Goal: Communication & Community: Answer question/provide support

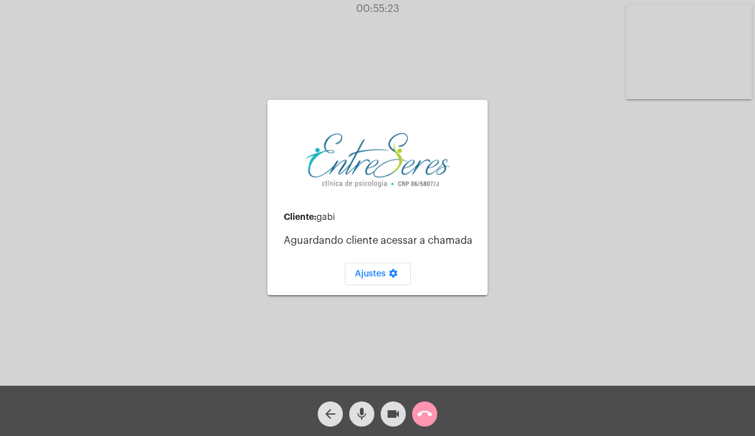
click at [436, 416] on button "call_end" at bounding box center [424, 414] width 25 height 25
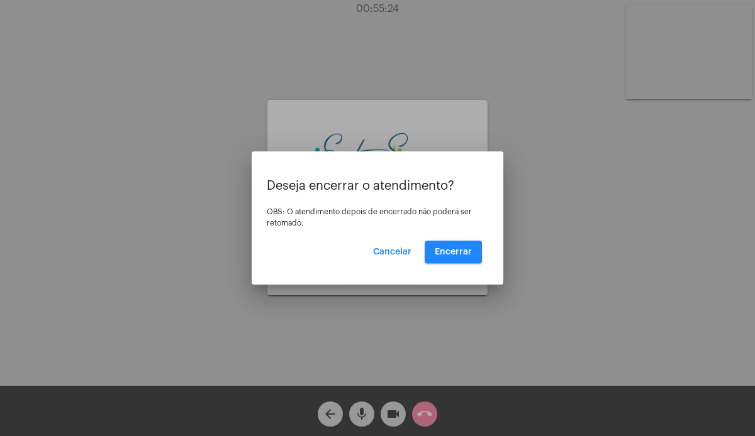
click at [424, 411] on div at bounding box center [377, 218] width 755 height 436
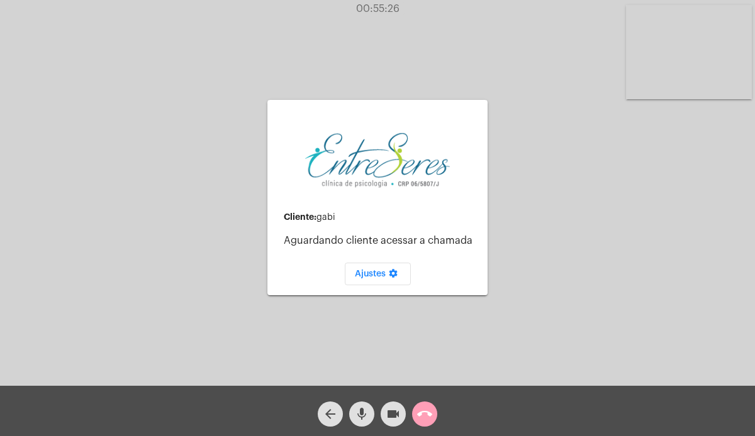
click at [424, 411] on mat-icon "call_end" at bounding box center [424, 414] width 15 height 15
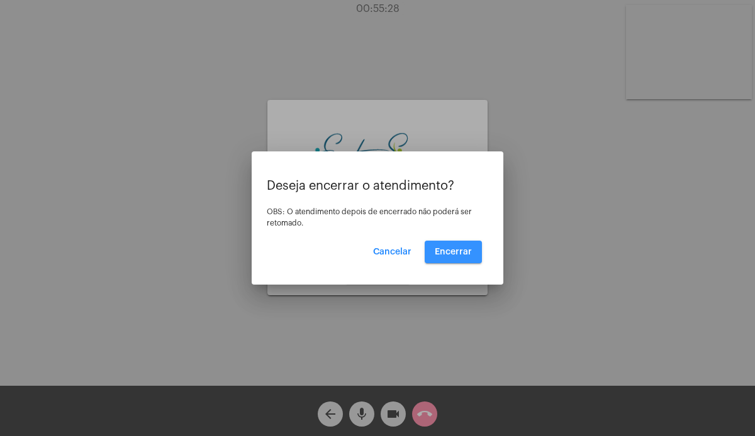
click at [452, 248] on span "Encerrar" at bounding box center [453, 252] width 37 height 9
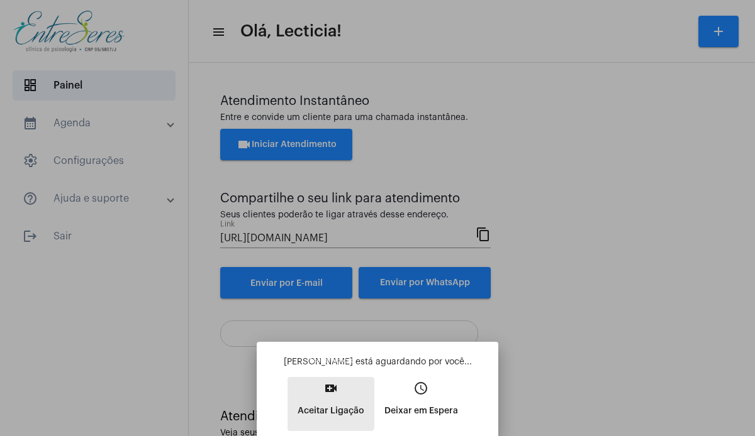
click at [321, 402] on p "Aceitar Ligação" at bounding box center [330, 411] width 67 height 23
